Goal: Contribute content: Contribute content

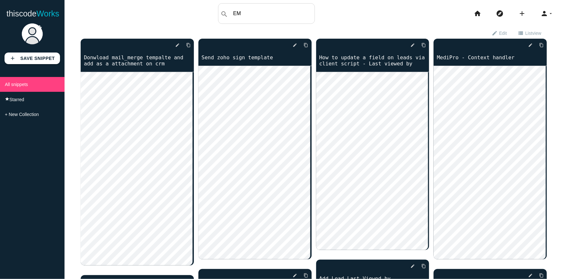
type input "E"
type input "email tem"
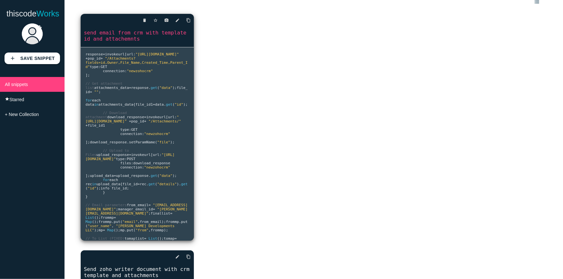
scroll to position [58, 0]
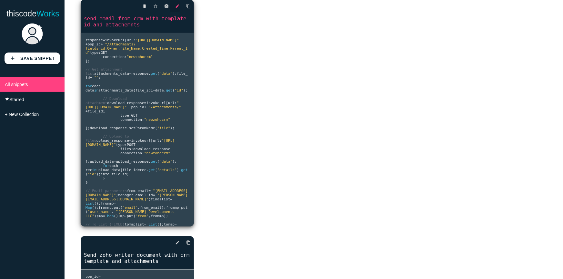
click at [177, 9] on icon "edit" at bounding box center [177, 6] width 5 height 12
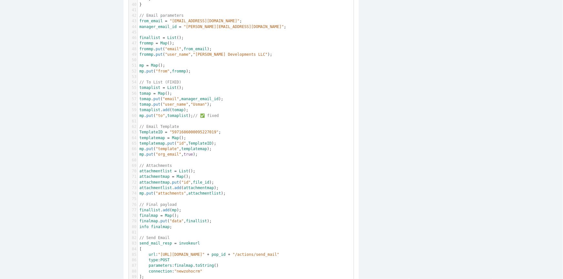
scroll to position [323, 0]
click at [232, 116] on pre "mp . put ( "to" , tomaplist ); // ✅ fixed" at bounding box center [248, 113] width 220 height 5
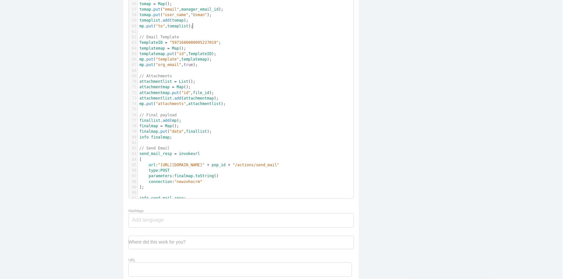
click at [257, 108] on pre "​" at bounding box center [248, 109] width 220 height 5
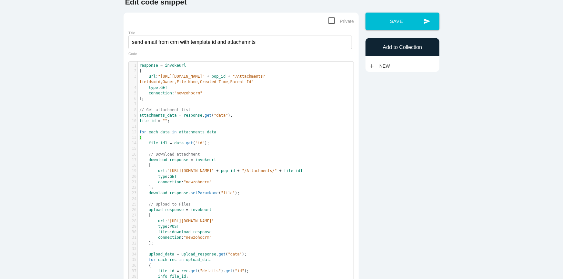
scroll to position [29, 0]
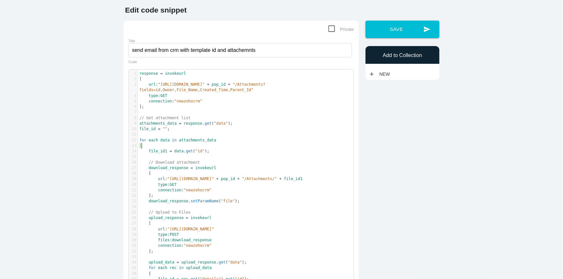
type textarea "response = invokeurl [ url :"https://www.zohoapis.com/crm/v5/POP_Requests/" + p…"
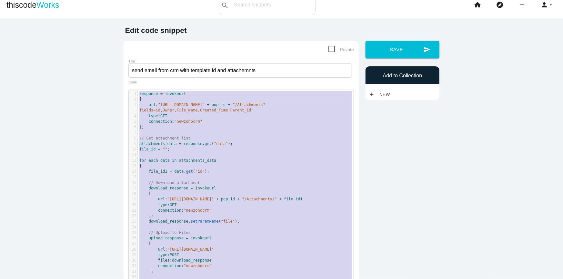
scroll to position [0, 0]
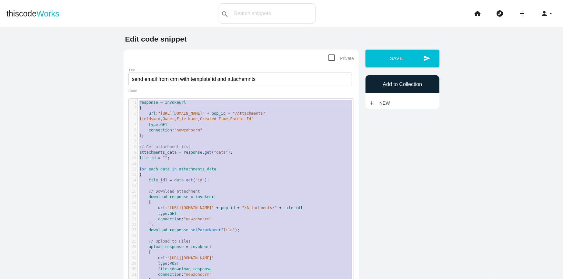
click at [256, 171] on pre "for each data in attachments_data" at bounding box center [248, 169] width 220 height 5
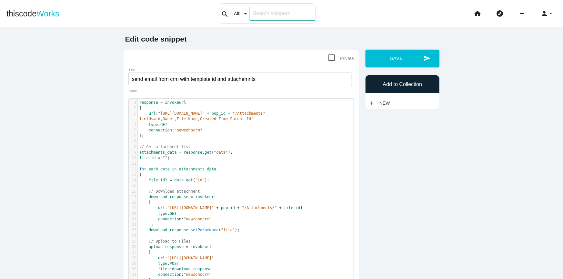
click at [254, 9] on input "text" at bounding box center [282, 14] width 65 height 14
click at [518, 15] on icon "add" at bounding box center [522, 13] width 8 height 21
click at [469, 17] on li "home" at bounding box center [480, 13] width 22 height 21
click at [474, 14] on icon "home" at bounding box center [478, 13] width 8 height 21
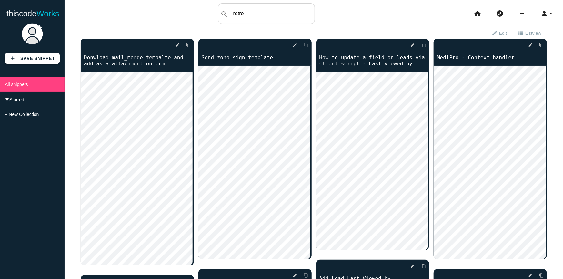
type input "retro"
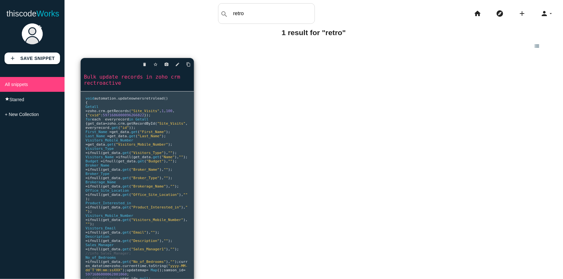
click at [127, 126] on span "getRecordById" at bounding box center [141, 124] width 28 height 4
click at [175, 65] on icon "edit" at bounding box center [177, 65] width 5 height 12
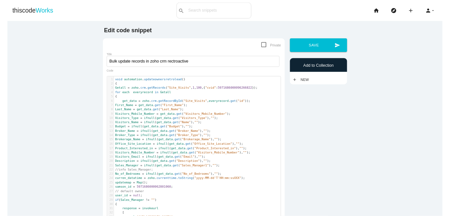
scroll to position [2, 0]
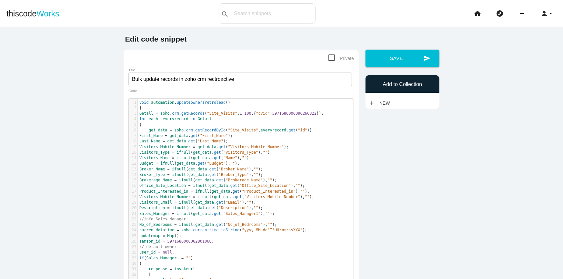
type textarea "Getall = zoho.crm.getRecords("Site_Visits",1,100,{"cvid":5971686000096266822});…"
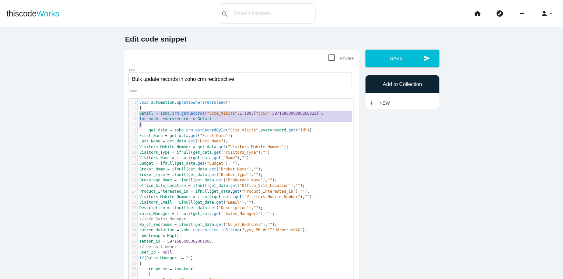
drag, startPoint x: 147, startPoint y: 125, endPoint x: 129, endPoint y: 114, distance: 20.7
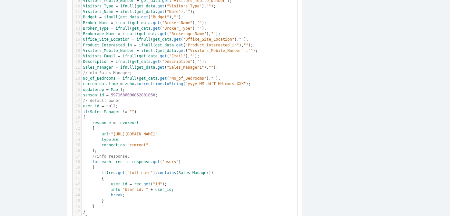
scroll to position [0, 0]
